Goal: Communication & Community: Answer question/provide support

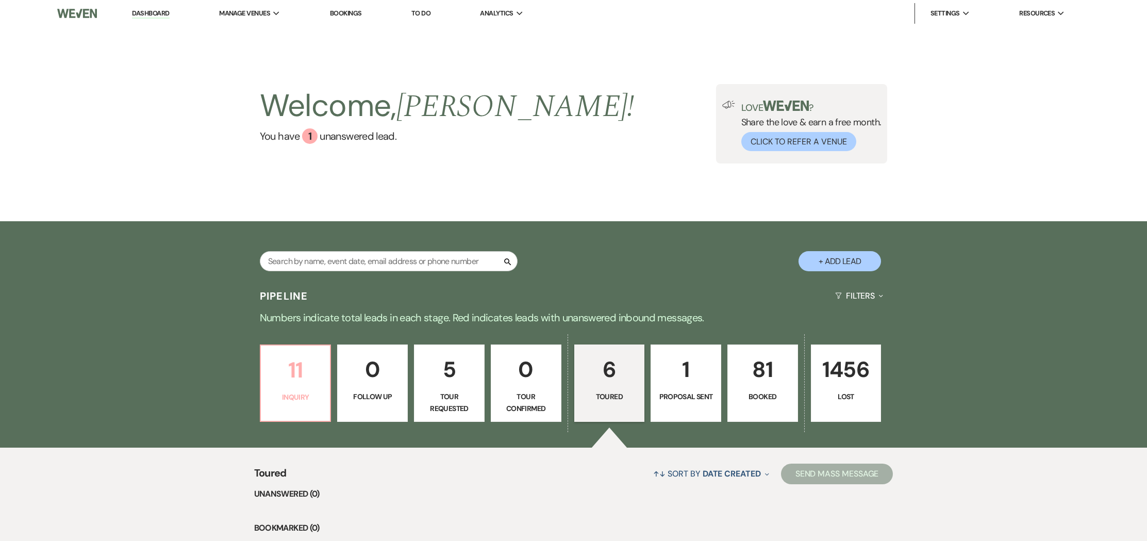
click at [282, 382] on p "11" at bounding box center [295, 370] width 57 height 35
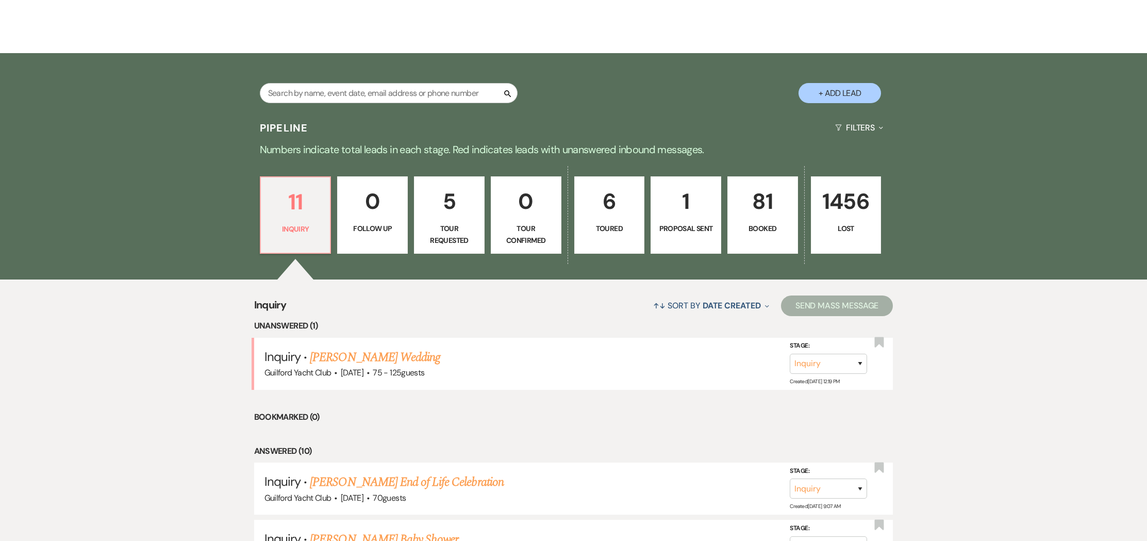
scroll to position [188, 0]
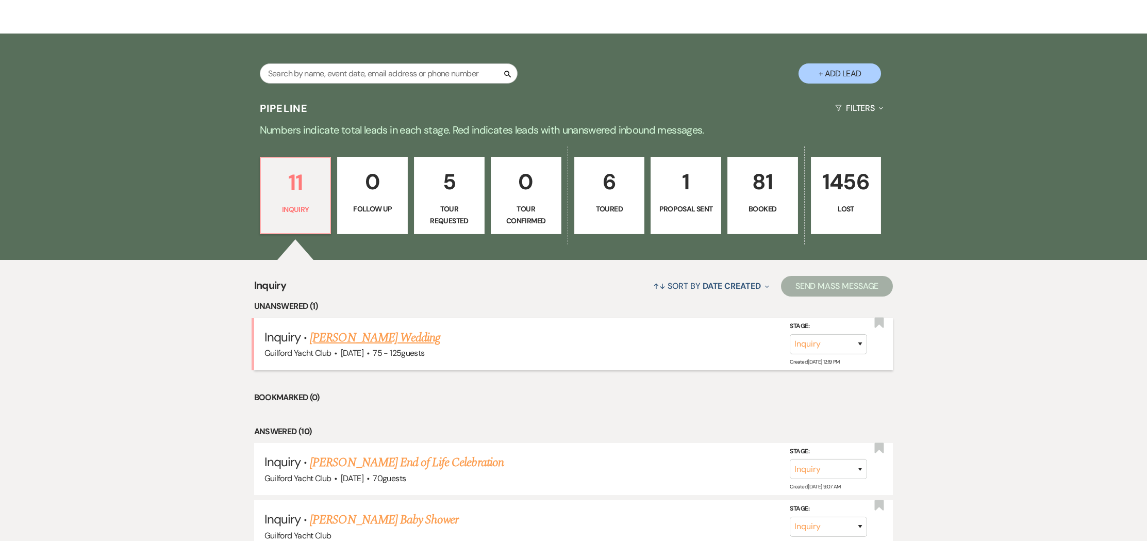
click at [350, 337] on link "[PERSON_NAME] Wedding" at bounding box center [375, 337] width 130 height 19
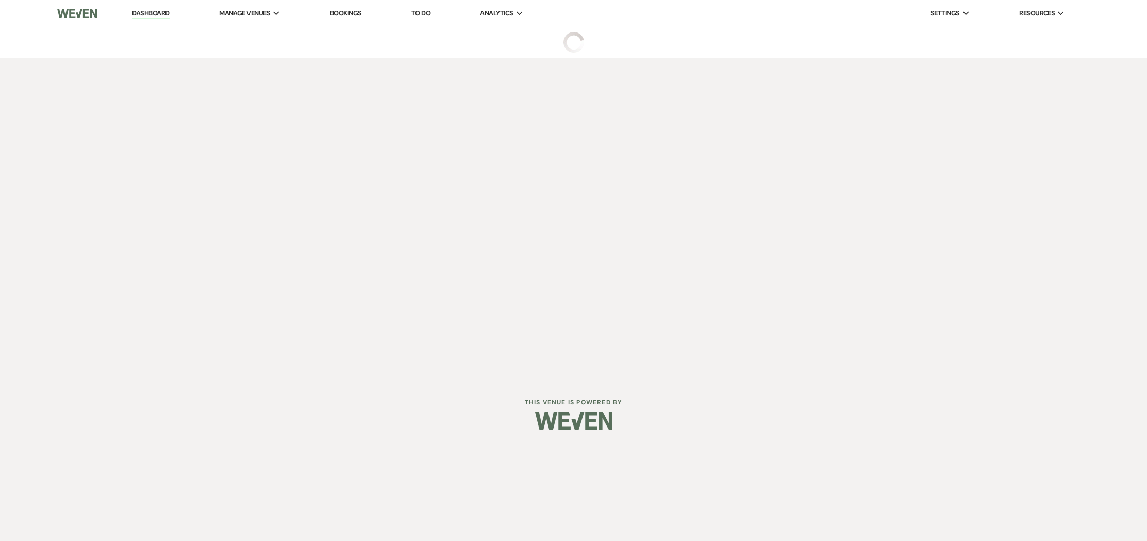
select select "3"
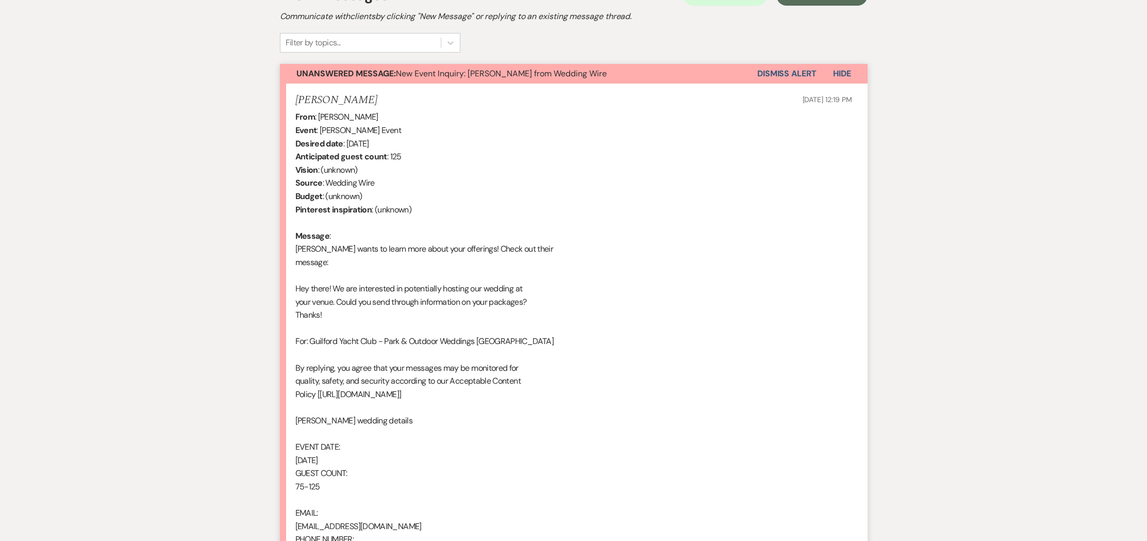
scroll to position [435, 0]
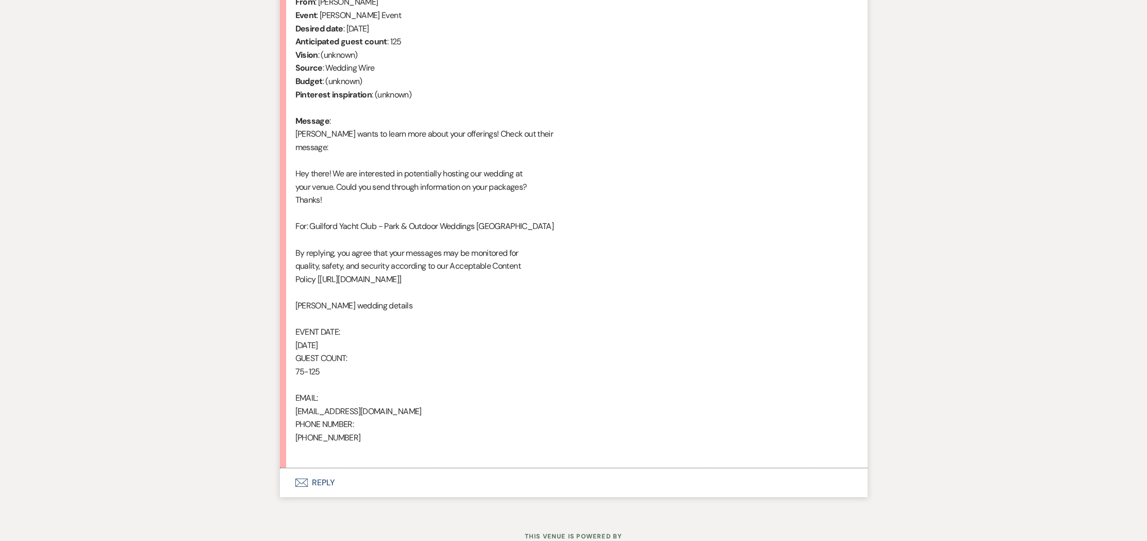
click at [328, 483] on button "Envelope Reply" at bounding box center [574, 482] width 588 height 29
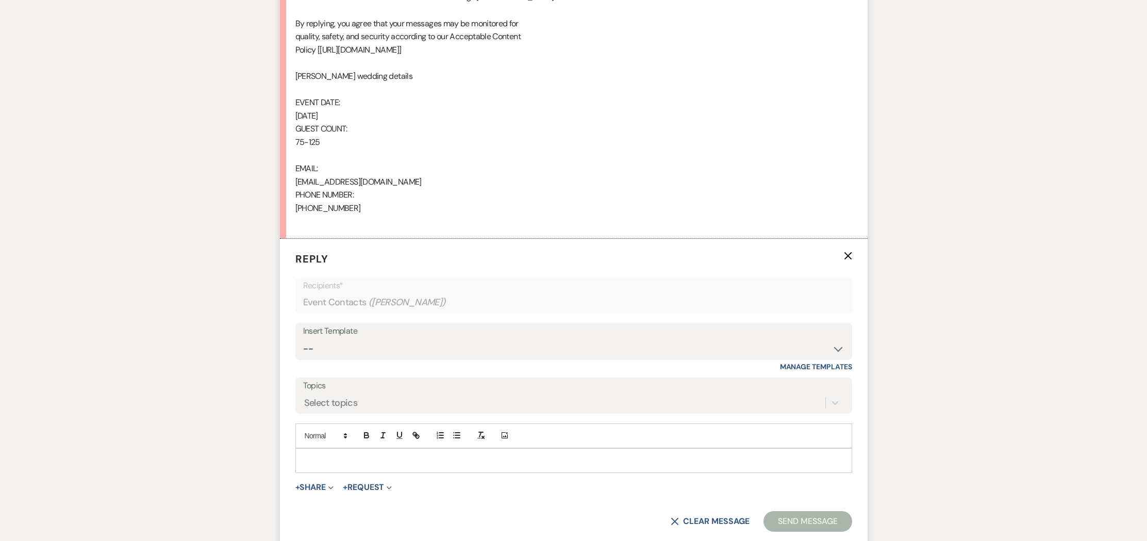
scroll to position [669, 0]
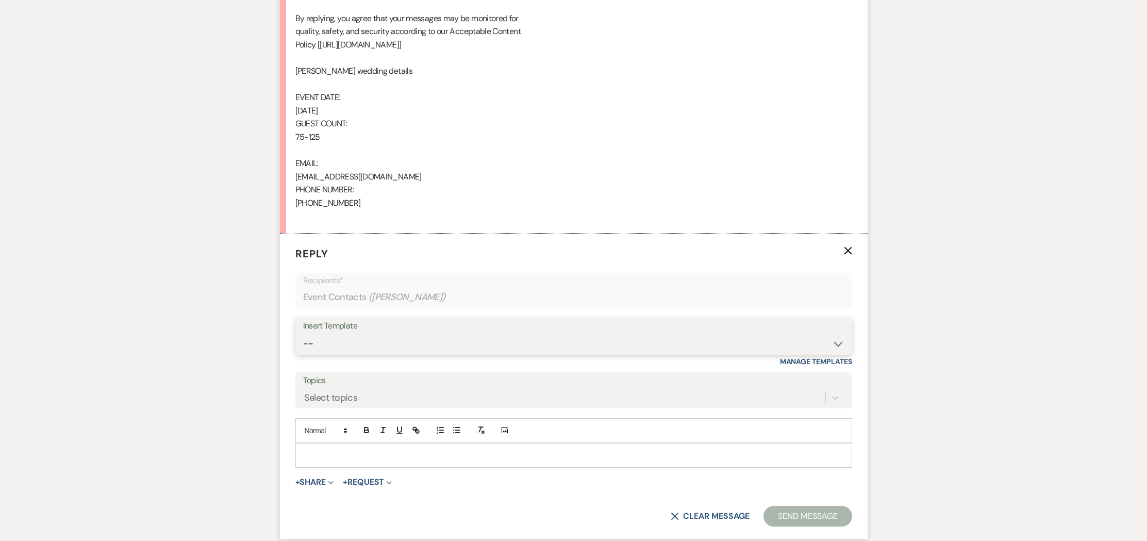
click at [328, 341] on select "-- Weven Planning Portal Introduction (Booked Events) Initial Inquiry Response …" at bounding box center [573, 344] width 541 height 20
select select "2020"
click at [303, 334] on select "-- Weven Planning Portal Introduction (Booked Events) Initial Inquiry Response …" at bounding box center [573, 344] width 541 height 20
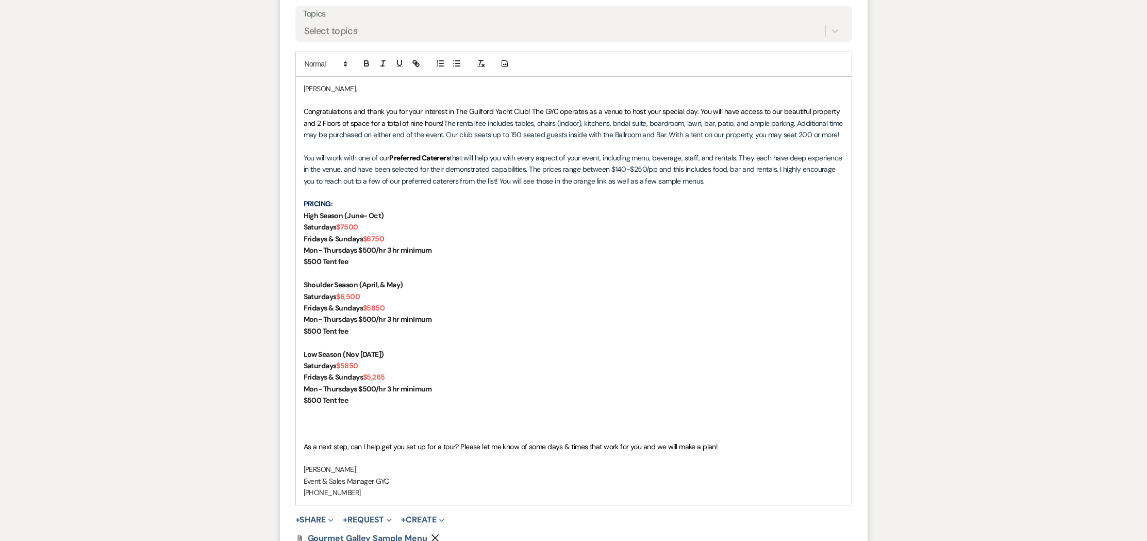
scroll to position [1058, 0]
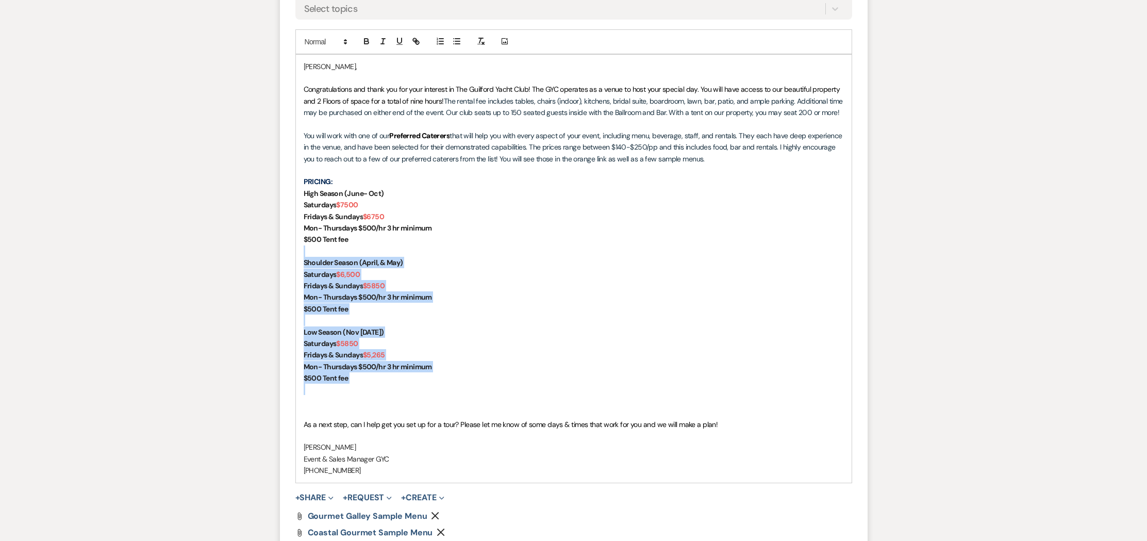
drag, startPoint x: 365, startPoint y: 383, endPoint x: 297, endPoint y: 255, distance: 145.1
click at [297, 254] on div "[PERSON_NAME], Congratulations and thank you for your interest in The Guilford …" at bounding box center [574, 269] width 556 height 428
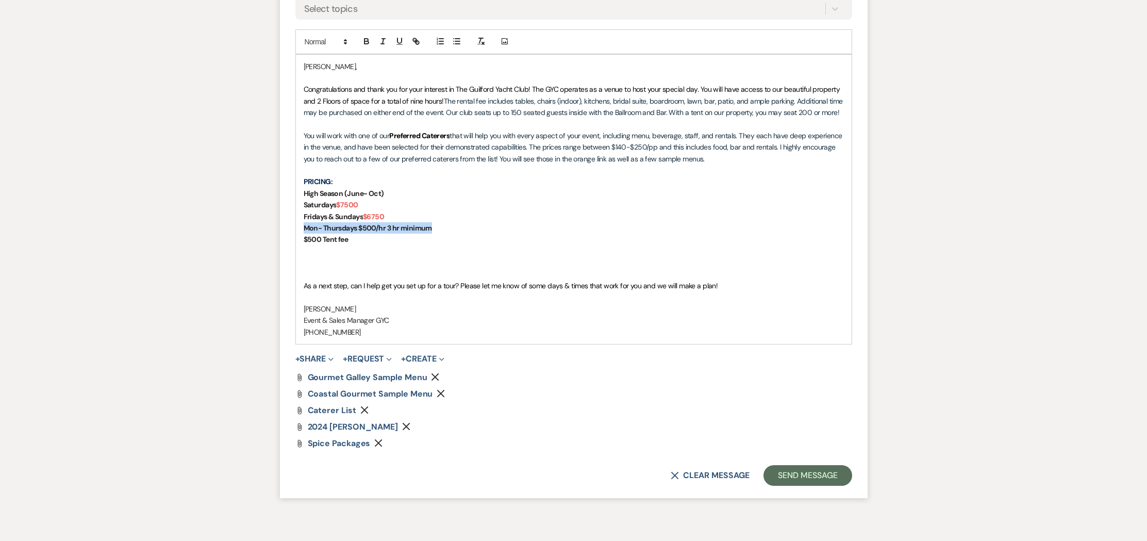
drag, startPoint x: 410, startPoint y: 227, endPoint x: 291, endPoint y: 242, distance: 120.0
click at [282, 230] on form "Reply X Saving draft... Recipients* Event Contacts ( [PERSON_NAME] ) Insert Tem…" at bounding box center [574, 171] width 588 height 653
click at [302, 242] on div "[PERSON_NAME], Congratulations and thank you for your interest in The Guilford …" at bounding box center [574, 199] width 556 height 289
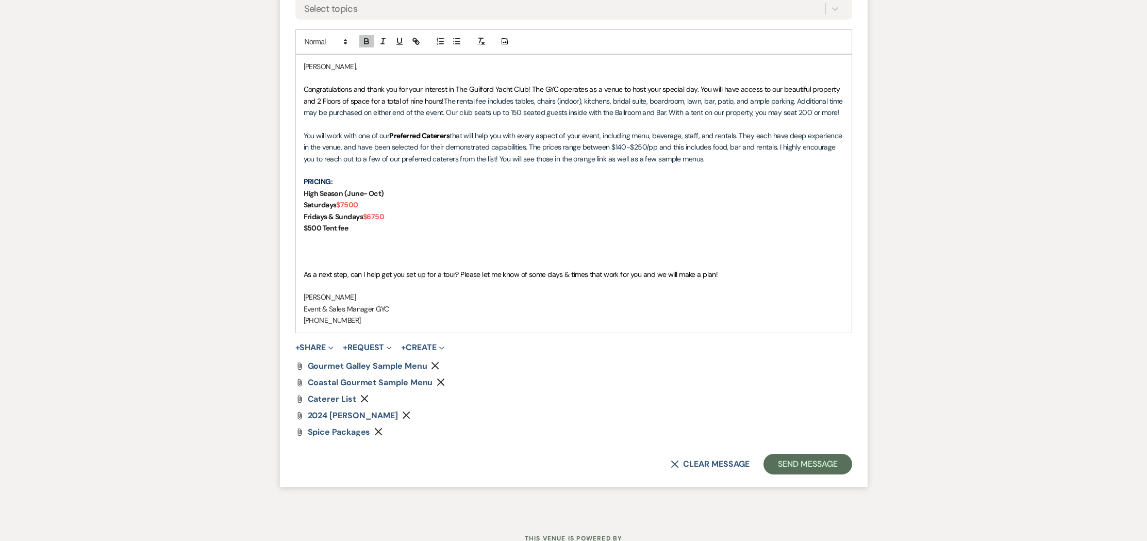
drag, startPoint x: 419, startPoint y: 415, endPoint x: 414, endPoint y: 414, distance: 5.9
click at [410, 415] on use "button" at bounding box center [407, 415] width 8 height 8
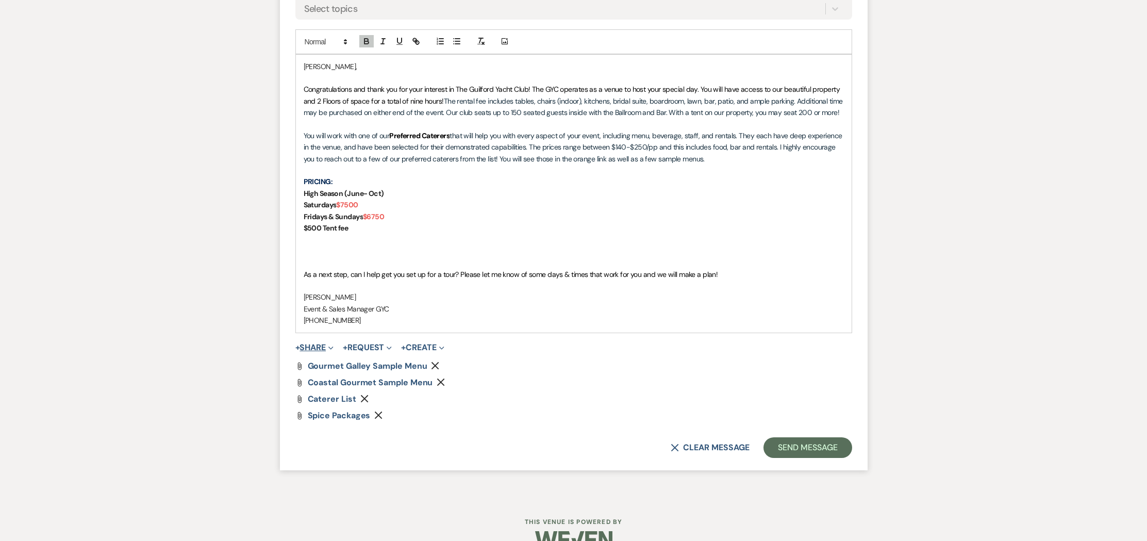
drag, startPoint x: 315, startPoint y: 345, endPoint x: 322, endPoint y: 365, distance: 21.1
click at [315, 345] on button "+ Share Expand" at bounding box center [314, 347] width 39 height 8
click at [325, 368] on span "Doc Upload Documents" at bounding box center [337, 368] width 59 height 11
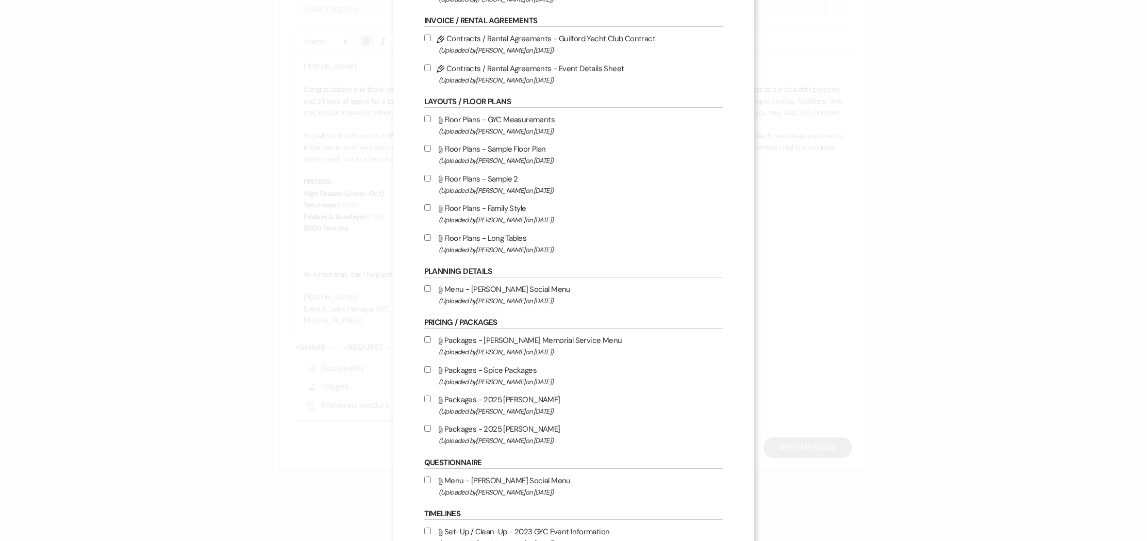
scroll to position [120, 0]
click at [431, 400] on input "Attach File Packages - 2025 [PERSON_NAME] (Uploaded by [PERSON_NAME] on [DATE] )" at bounding box center [427, 397] width 7 height 7
checkbox input "true"
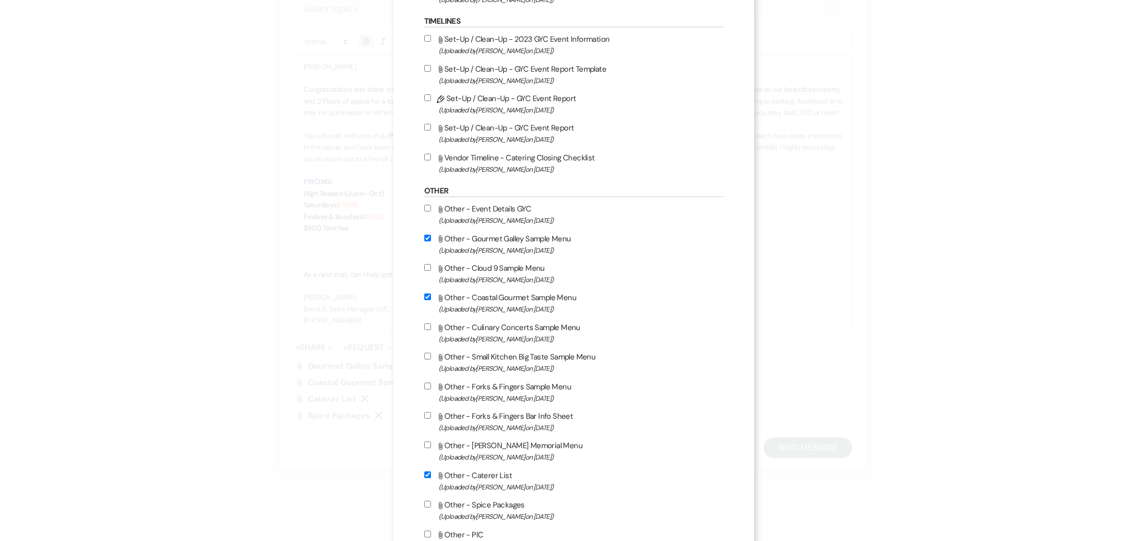
scroll to position [692, 0]
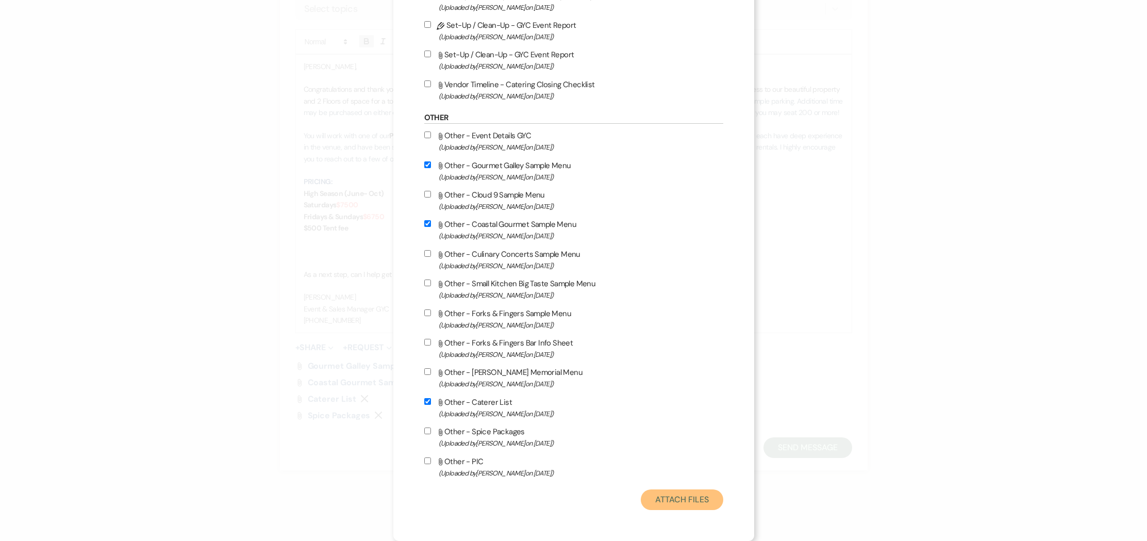
click at [701, 501] on button "Attach Files" at bounding box center [682, 499] width 82 height 21
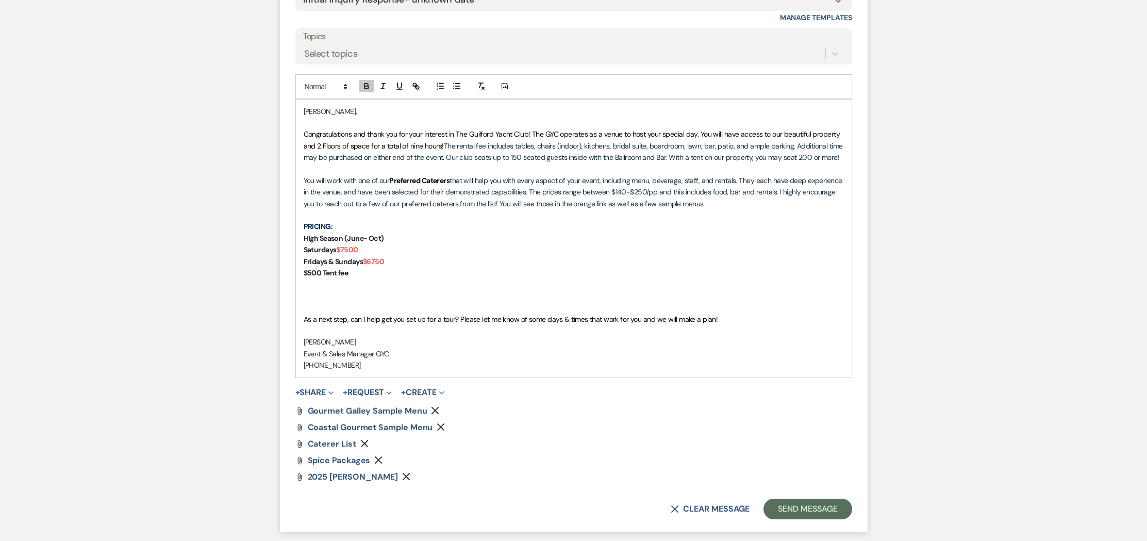
scroll to position [1098, 0]
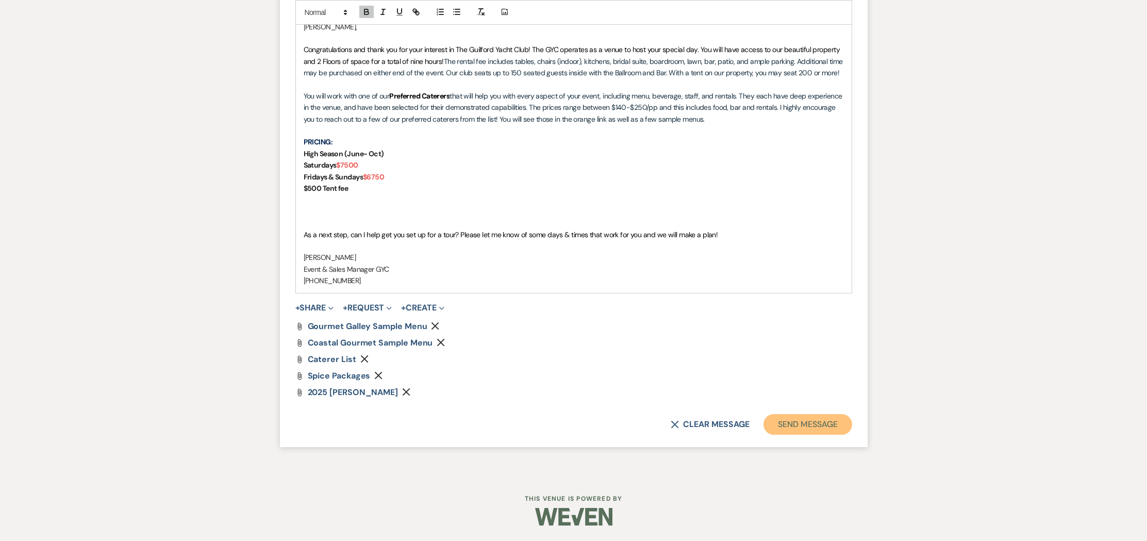
click at [788, 423] on button "Send Message" at bounding box center [808, 424] width 88 height 21
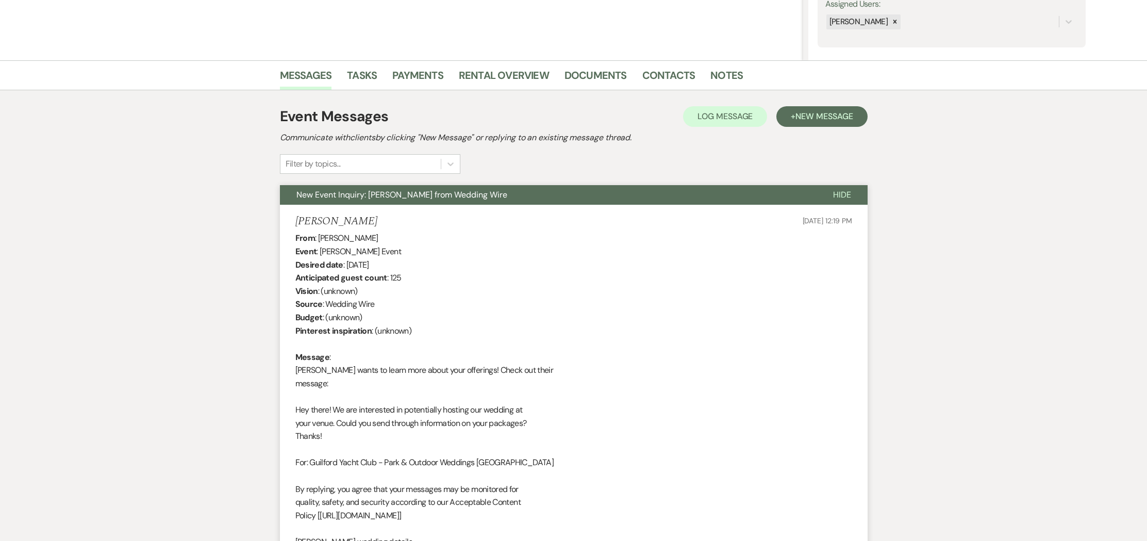
scroll to position [0, 0]
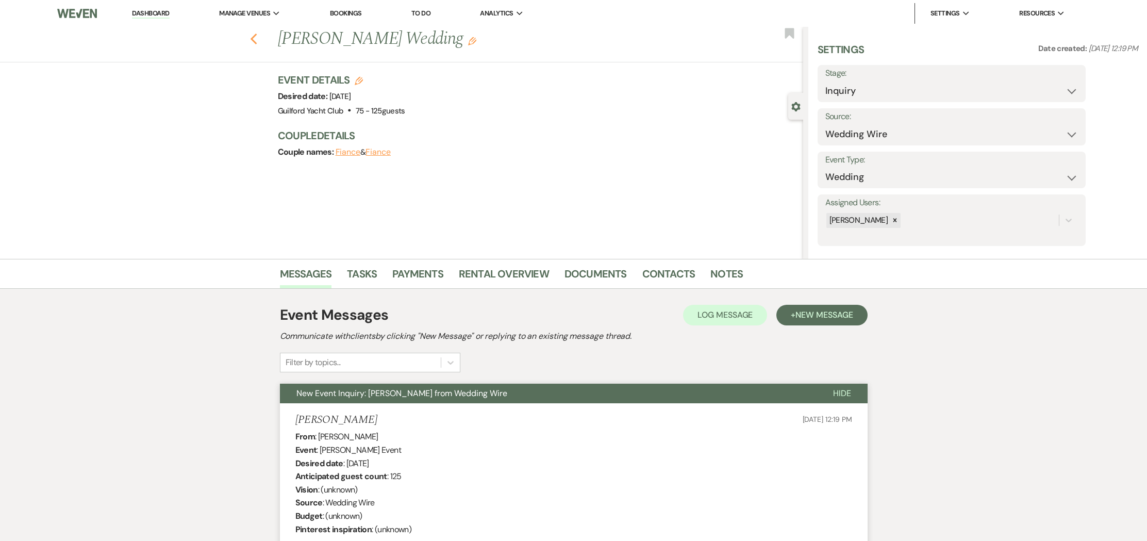
click at [253, 38] on use "button" at bounding box center [253, 39] width 7 height 11
